Goal: Task Accomplishment & Management: Use online tool/utility

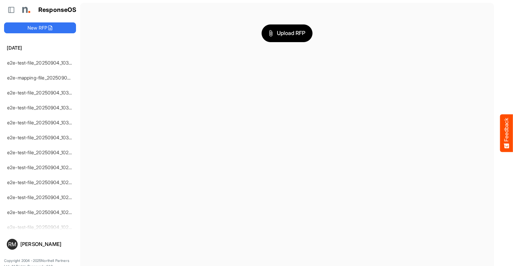
click at [287, 33] on span "Upload RFP" at bounding box center [287, 33] width 37 height 9
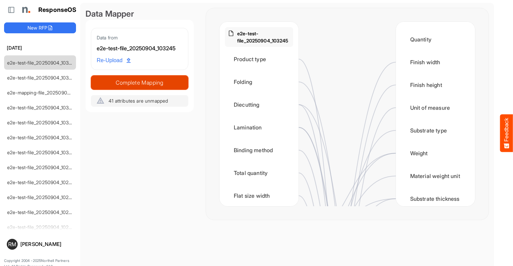
click at [139, 82] on span "Complete Mapping" at bounding box center [139, 82] width 97 height 9
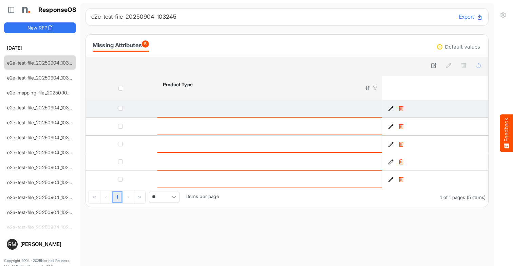
click at [391, 109] on icon "98ca8d4a-76ba-4368-a928-ca637418520b is template cell Column Header" at bounding box center [391, 109] width 6 height 6
